Goal: Obtain resource: Download file/media

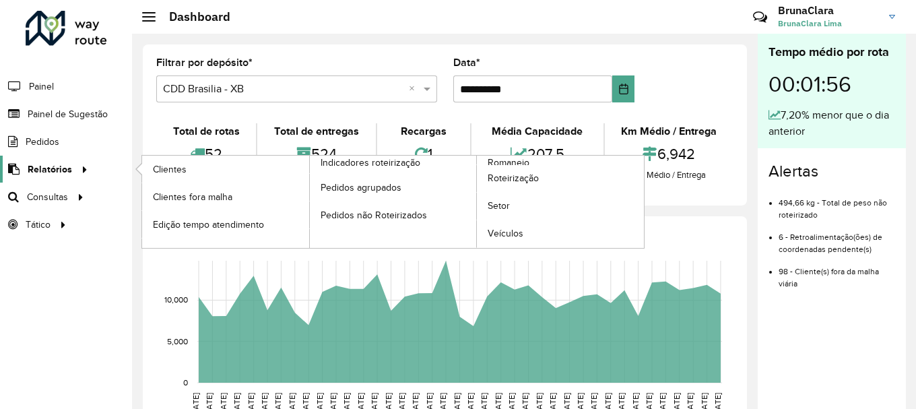
click at [67, 166] on span "Relatórios" at bounding box center [50, 169] width 44 height 14
click at [193, 168] on link "Clientes" at bounding box center [225, 169] width 167 height 27
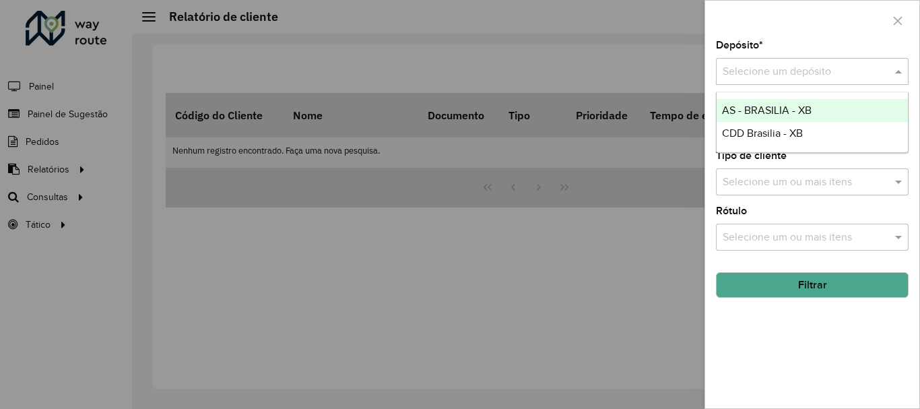
click at [861, 76] on input "text" at bounding box center [799, 72] width 152 height 16
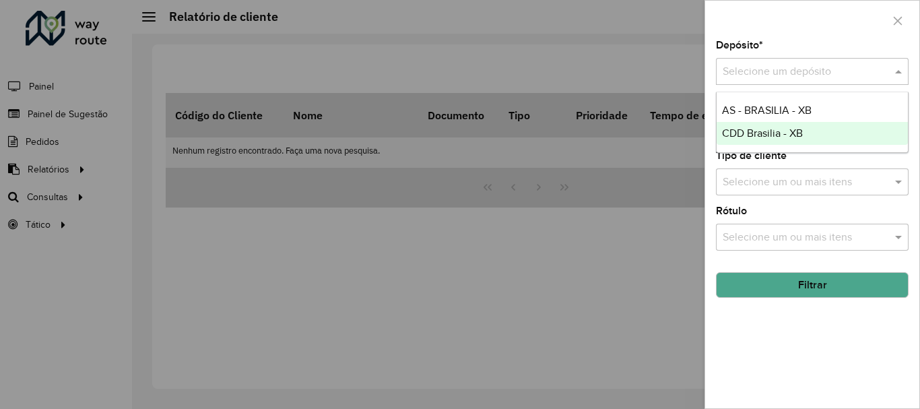
click at [804, 129] on div "CDD Brasilia - XB" at bounding box center [811, 133] width 191 height 23
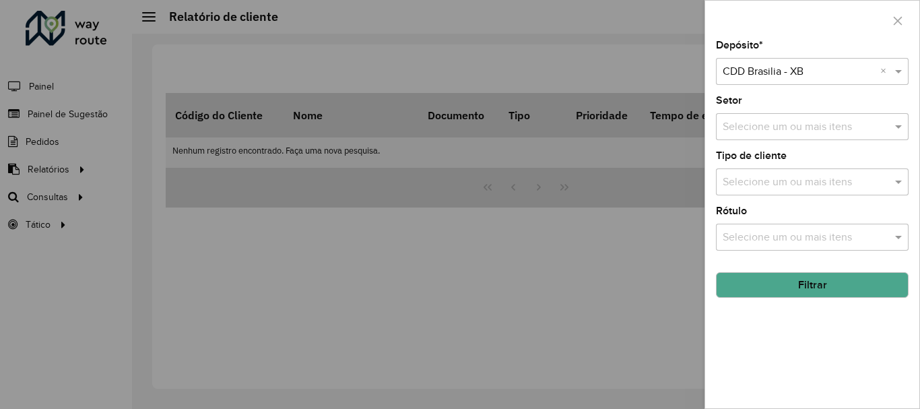
click at [799, 283] on button "Filtrar" at bounding box center [812, 285] width 193 height 26
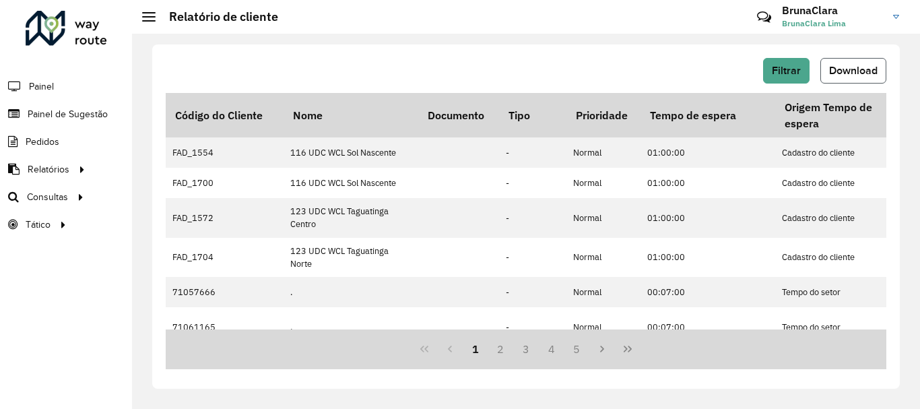
click at [865, 77] on button "Download" at bounding box center [853, 71] width 66 height 26
